Goal: Information Seeking & Learning: Learn about a topic

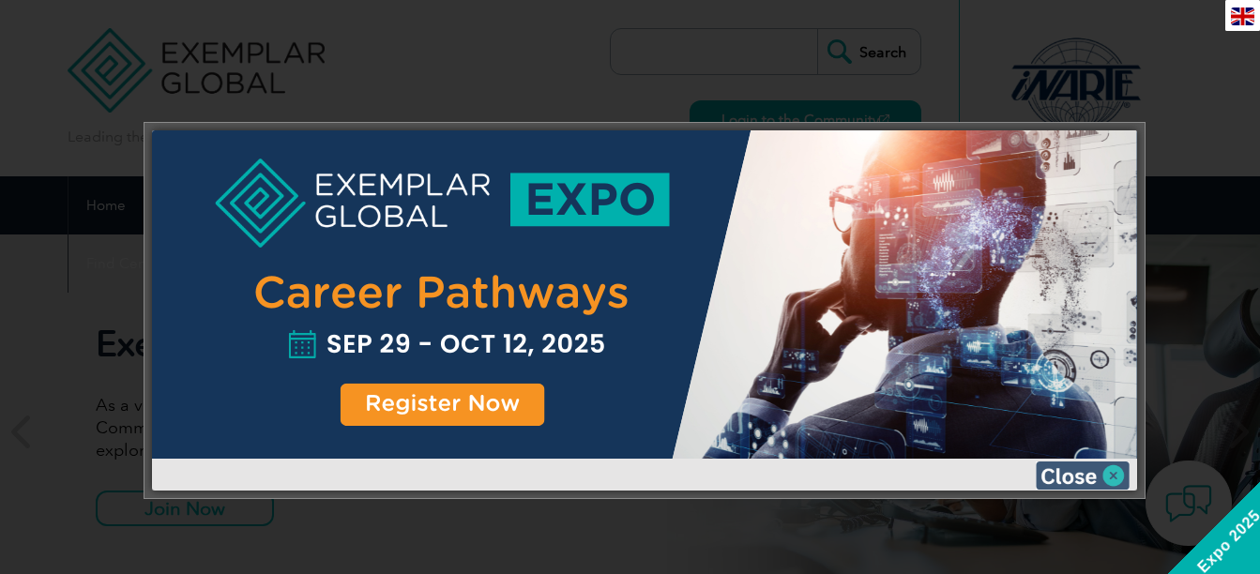
click at [1097, 467] on img at bounding box center [1083, 476] width 94 height 28
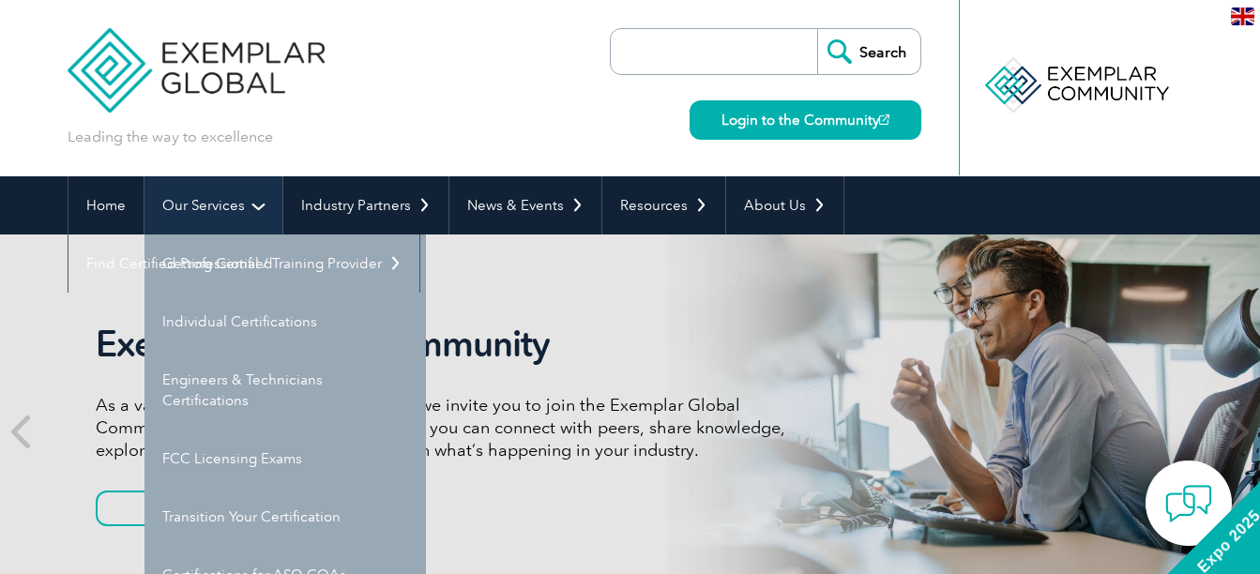
click at [212, 194] on link "Our Services" at bounding box center [214, 205] width 138 height 58
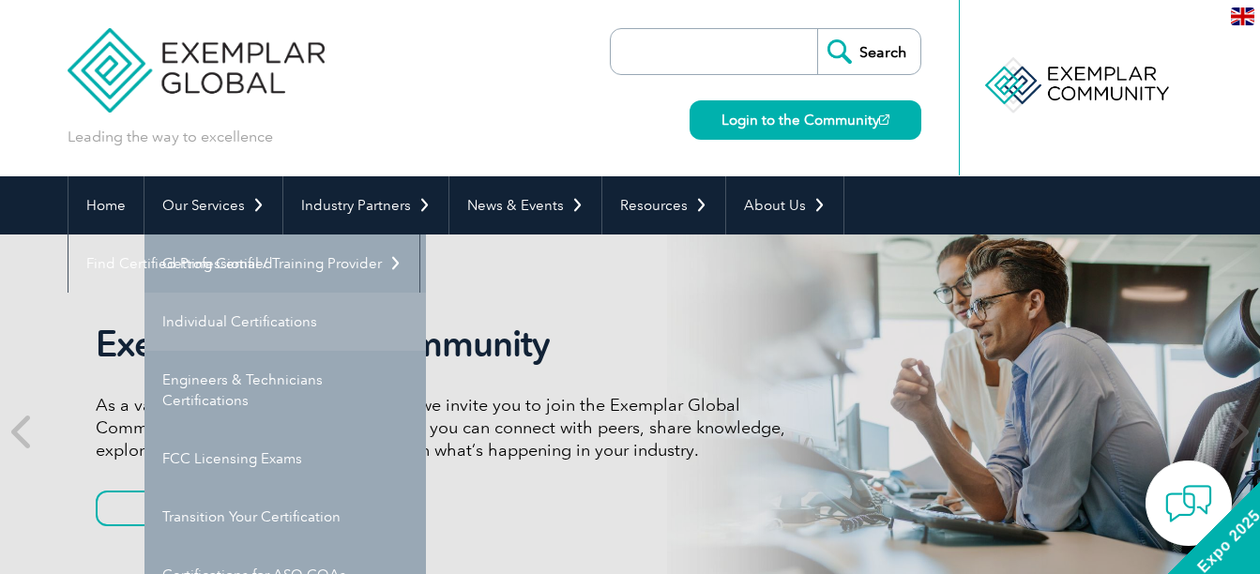
click at [237, 314] on link "Individual Certifications" at bounding box center [286, 322] width 282 height 58
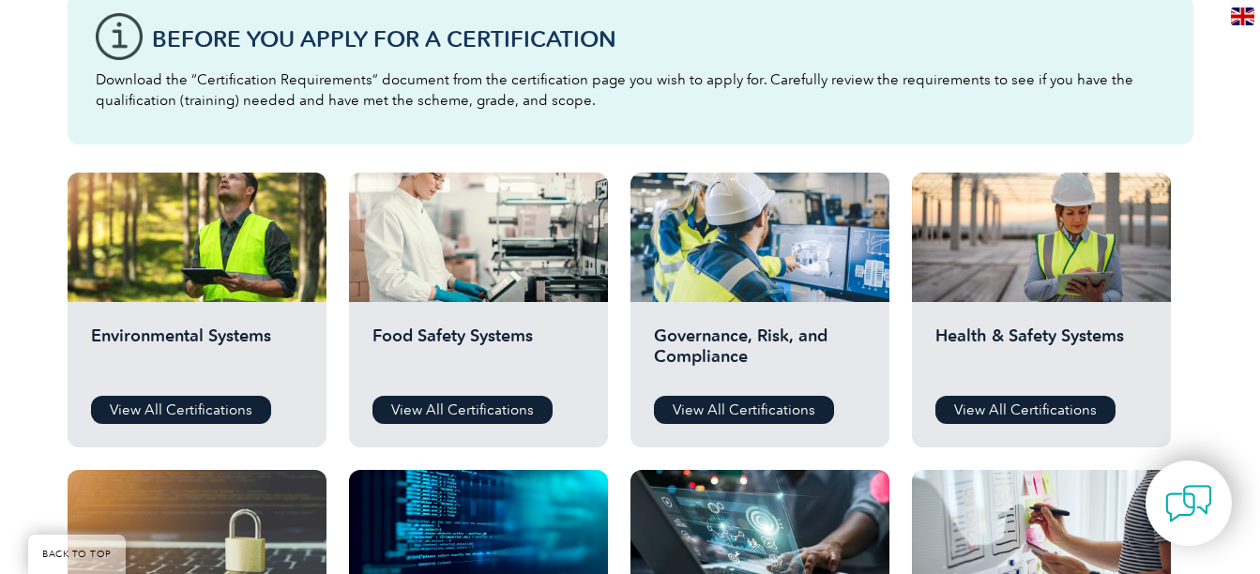
scroll to position [540, 0]
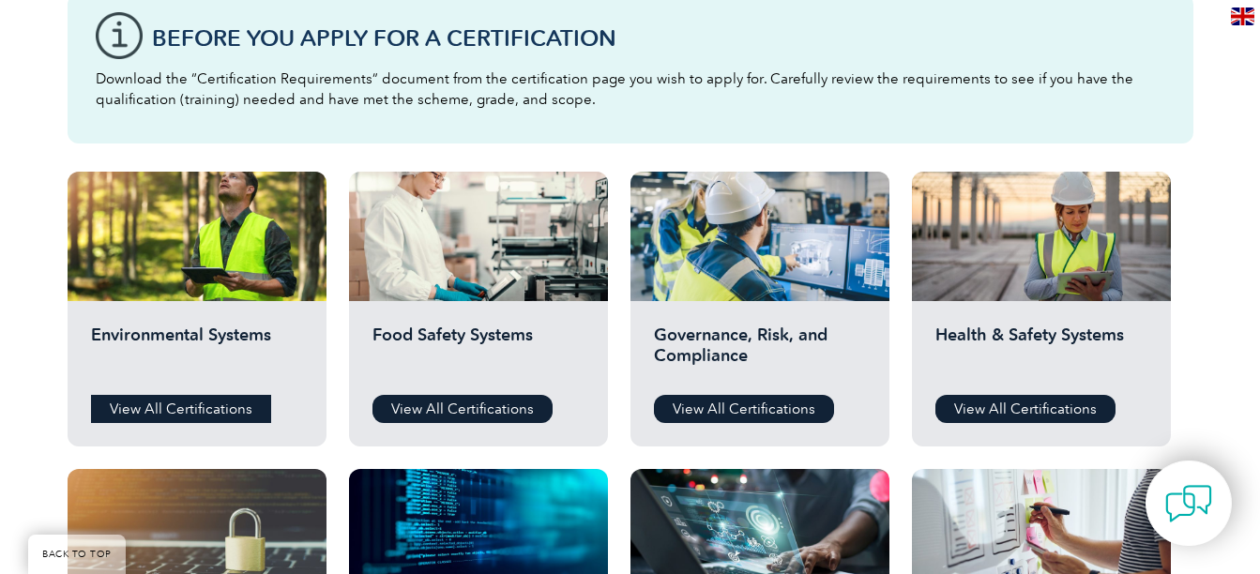
click at [186, 415] on link "View All Certifications" at bounding box center [181, 409] width 180 height 28
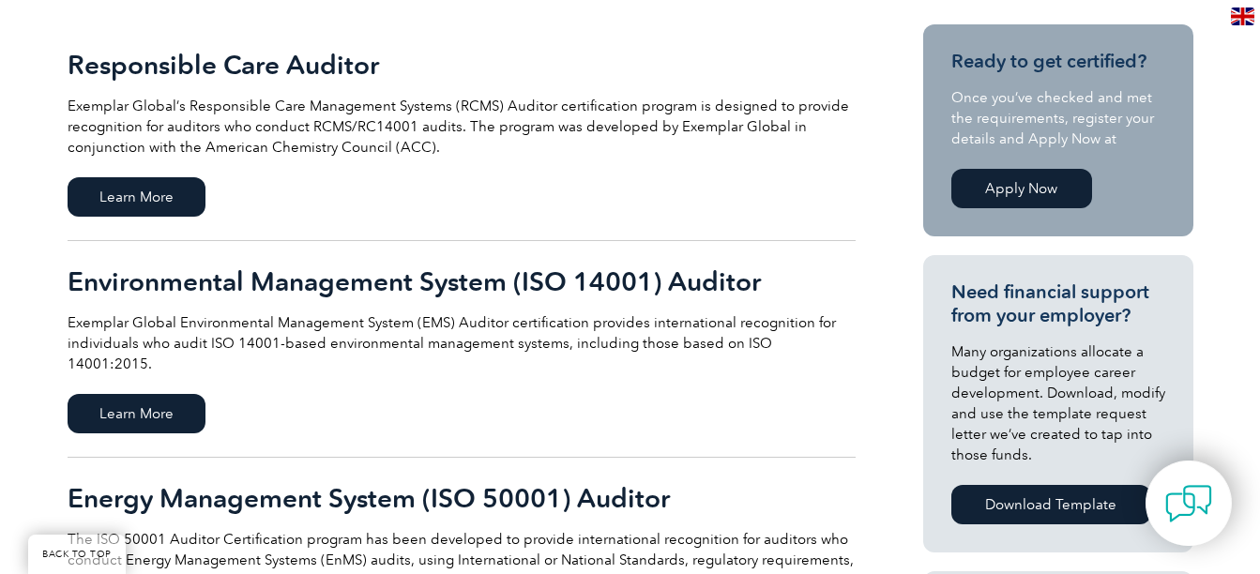
scroll to position [566, 0]
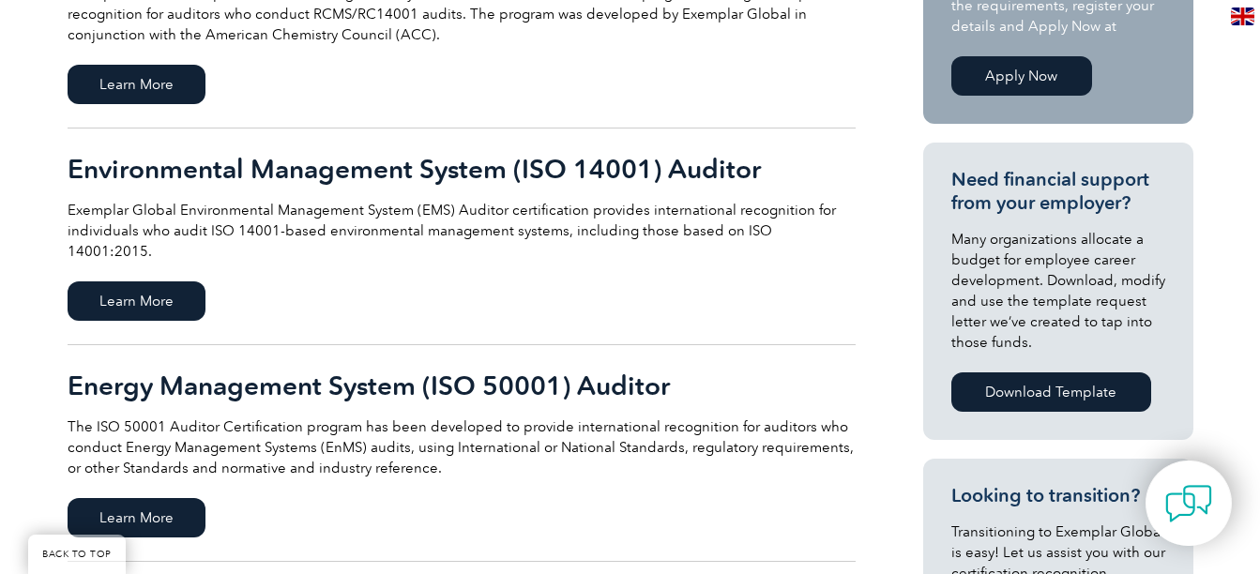
click at [124, 253] on link "Environmental Management System (ISO 14001) Auditor Exemplar Global Environment…" at bounding box center [462, 237] width 788 height 217
click at [134, 282] on span "Learn More" at bounding box center [137, 301] width 138 height 39
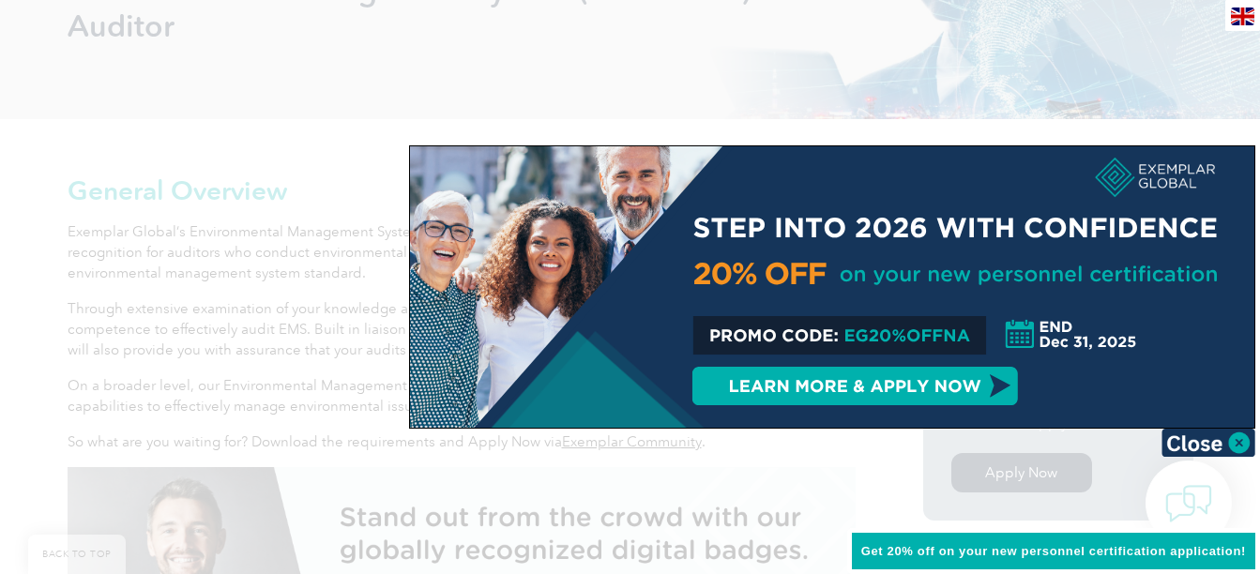
scroll to position [340, 0]
click at [1191, 434] on img at bounding box center [1209, 443] width 94 height 28
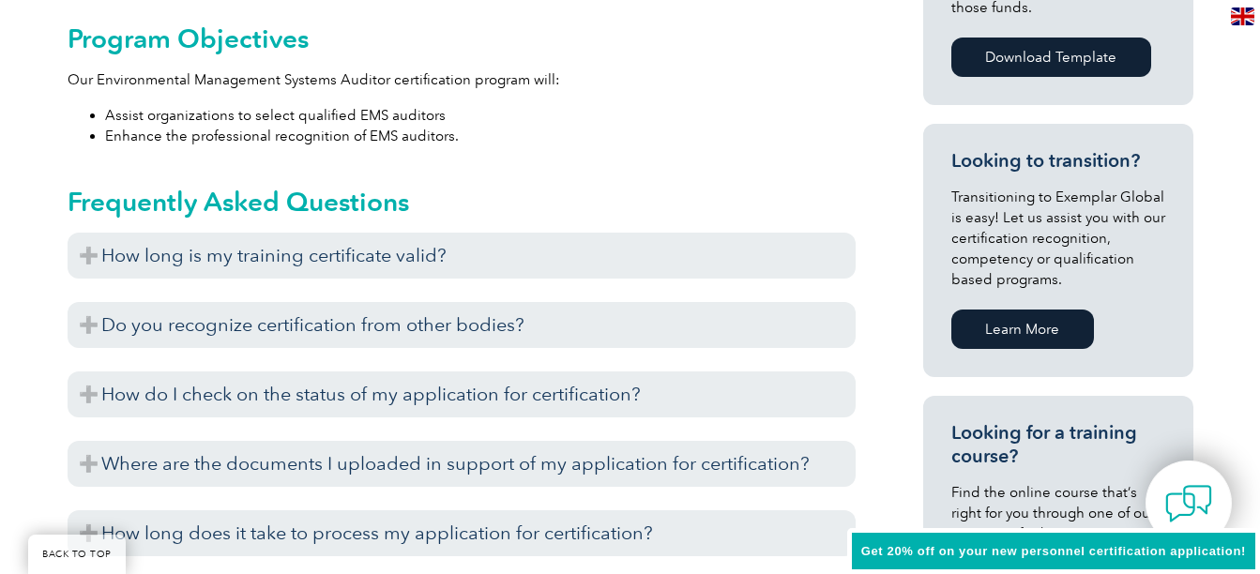
scroll to position [1068, 0]
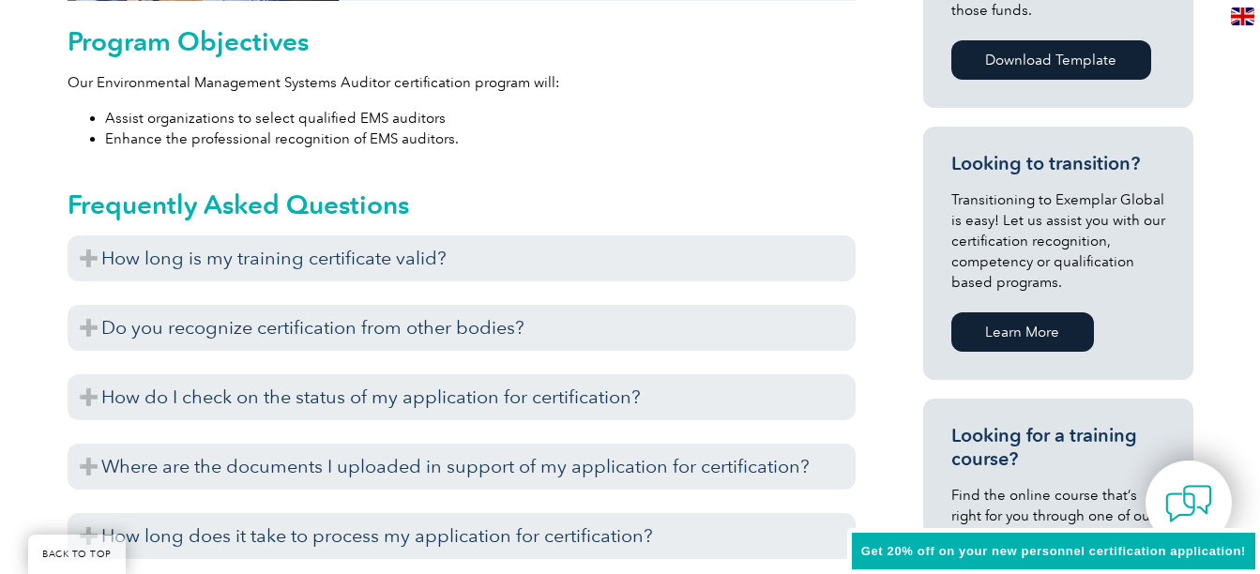
click at [530, 320] on h3 "Do you recognize certification from other bodies?" at bounding box center [462, 328] width 788 height 46
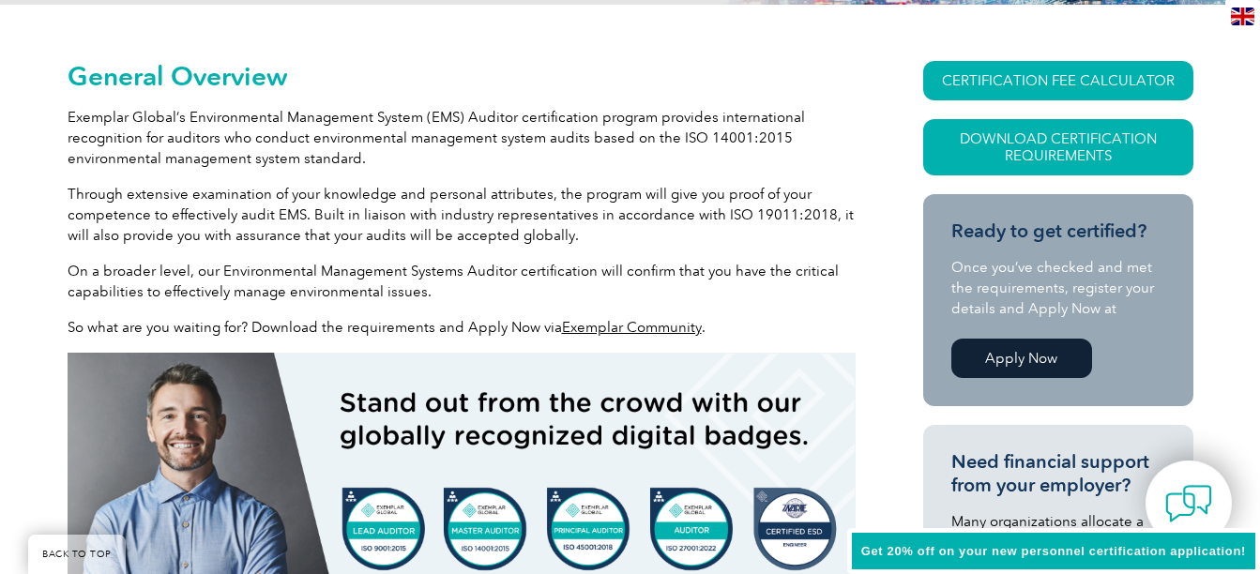
scroll to position [408, 0]
